Goal: Task Accomplishment & Management: Use online tool/utility

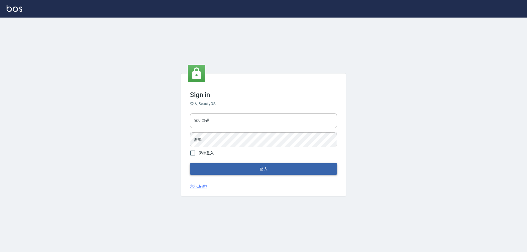
type input "0927586163"
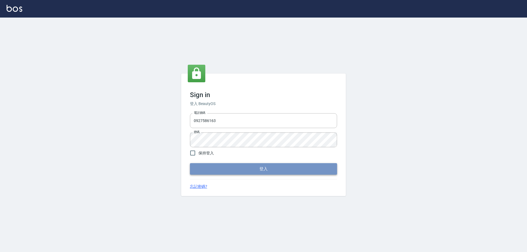
click at [251, 171] on button "登入" at bounding box center [263, 169] width 147 height 12
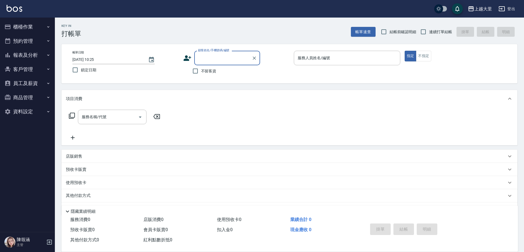
click at [27, 25] on button "櫃檯作業" at bounding box center [27, 27] width 51 height 14
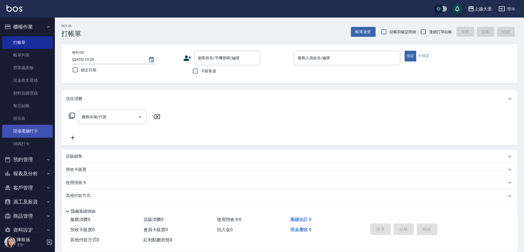
click at [24, 132] on link "現場電腦打卡" at bounding box center [27, 131] width 51 height 13
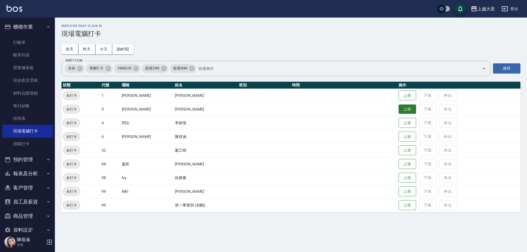
click at [401, 107] on button "上班" at bounding box center [408, 110] width 18 height 10
